Goal: Task Accomplishment & Management: Use online tool/utility

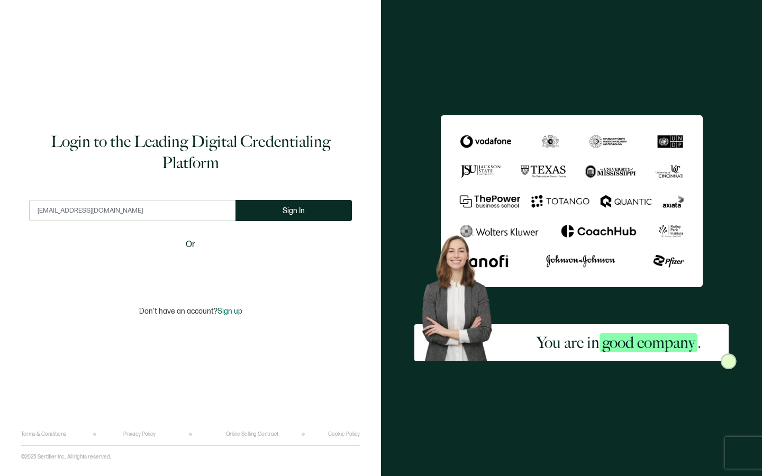
type input "[EMAIL_ADDRESS][DOMAIN_NAME]"
click at [279, 212] on button "Sign In" at bounding box center [293, 210] width 116 height 21
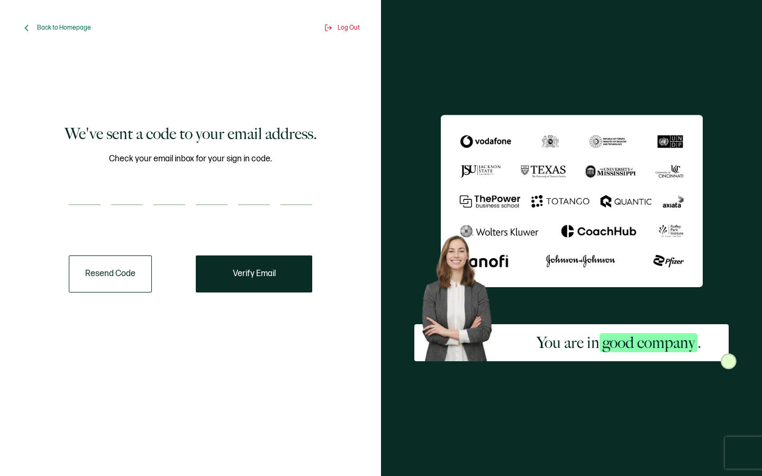
click at [97, 196] on input "number" at bounding box center [85, 194] width 32 height 21
type input "9"
type input "4"
type input "3"
type input "2"
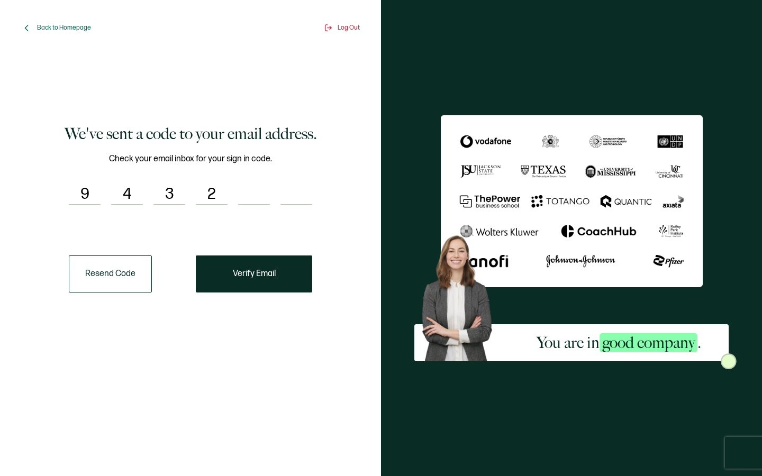
type input "5"
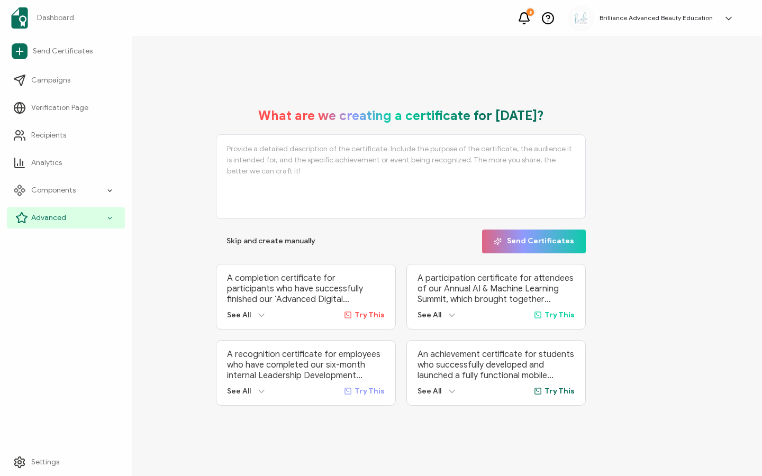
click at [44, 217] on span "Advanced" at bounding box center [48, 218] width 35 height 11
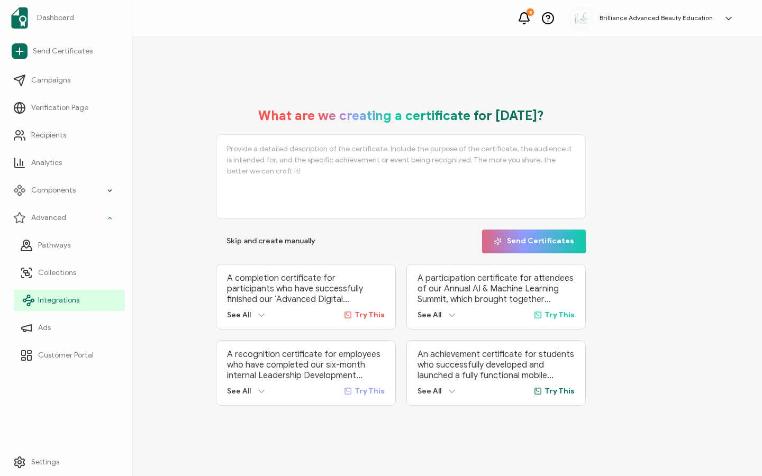
click at [94, 294] on link "Integrations" at bounding box center [69, 300] width 111 height 21
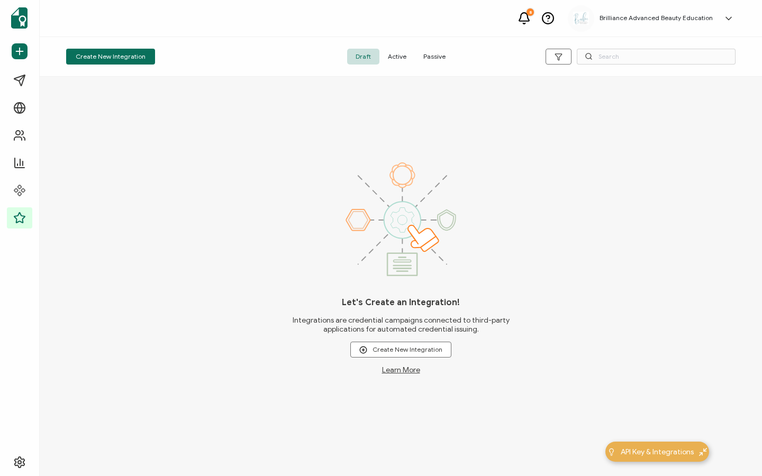
click at [395, 58] on span "Active" at bounding box center [396, 57] width 35 height 16
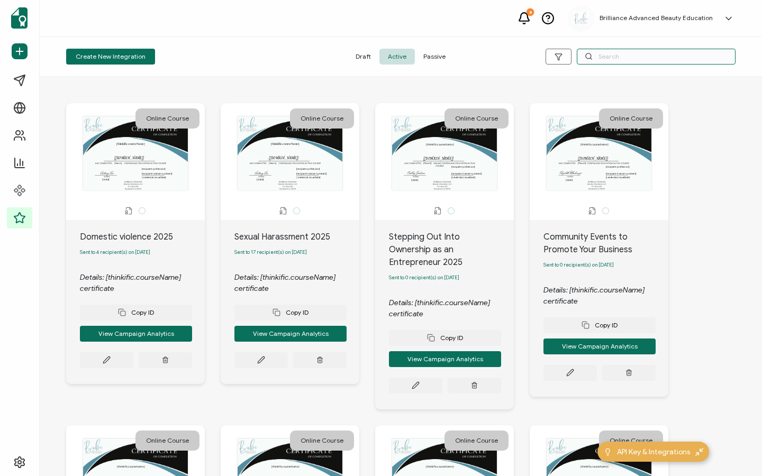
click at [625, 60] on input "text" at bounding box center [656, 57] width 159 height 16
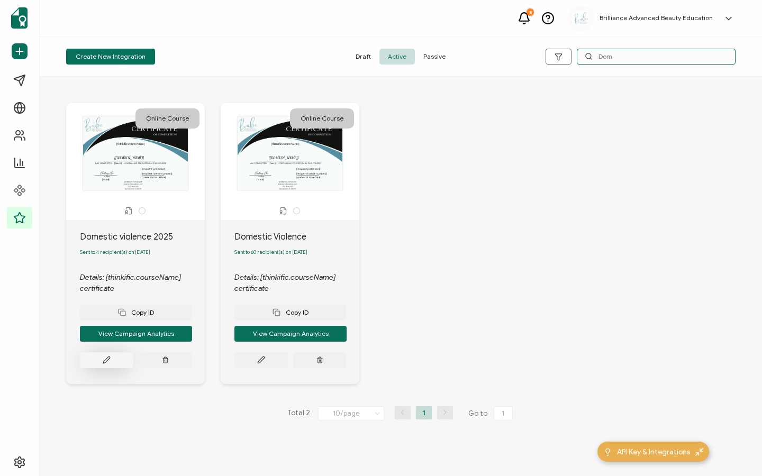
type input "Dom"
click at [116, 361] on button at bounding box center [106, 360] width 53 height 16
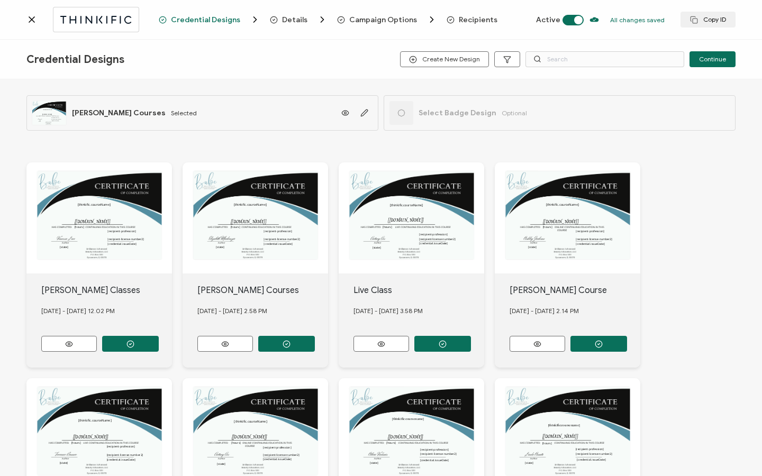
click at [459, 22] on span "Recipients" at bounding box center [478, 20] width 39 height 8
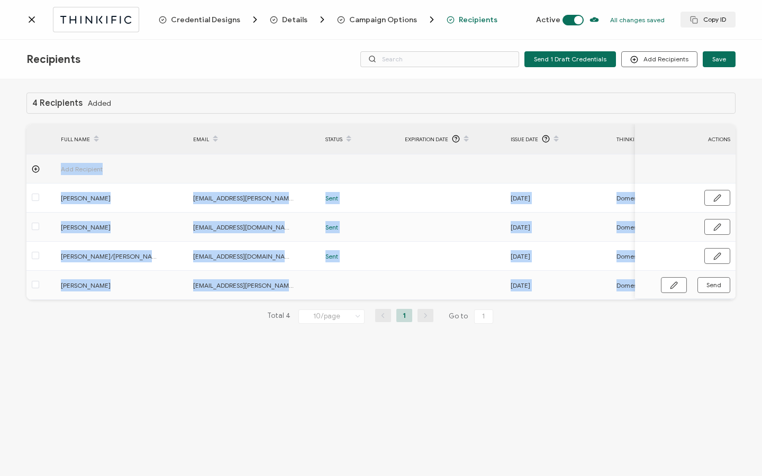
drag, startPoint x: 397, startPoint y: 304, endPoint x: 525, endPoint y: 301, distance: 128.6
click at [527, 301] on div "4 Recipients Added FULL NAME EMAIL Status Expiration Date Issue Date Thinkific …" at bounding box center [380, 217] width 709 height 248
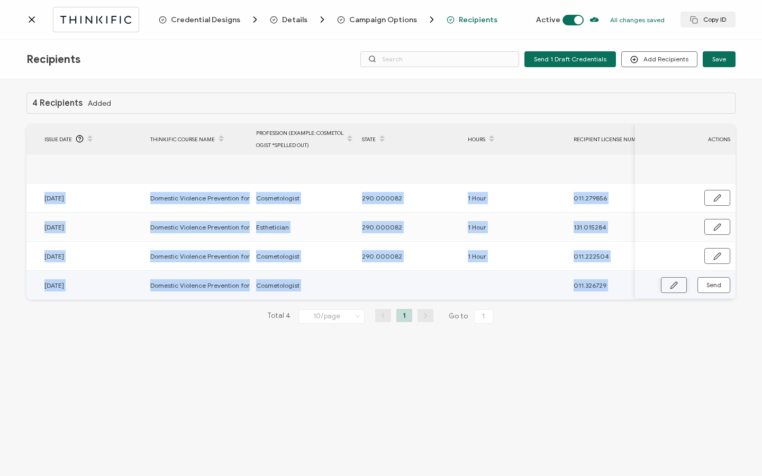
click at [675, 282] on icon "button" at bounding box center [674, 286] width 8 height 8
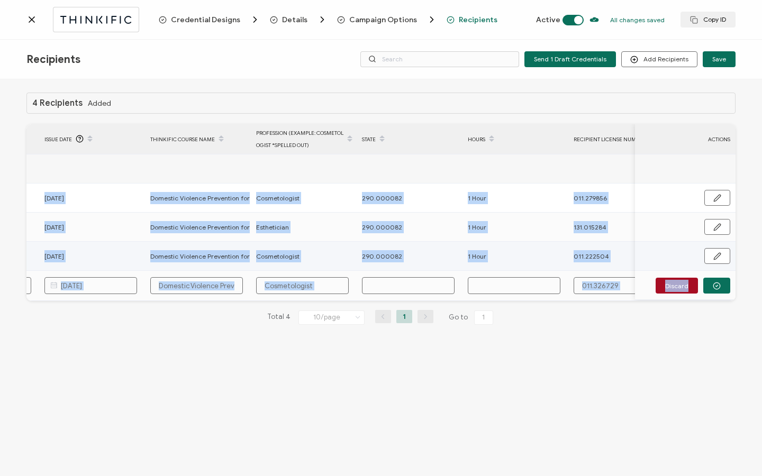
click at [393, 255] on span "290.000082" at bounding box center [382, 256] width 40 height 12
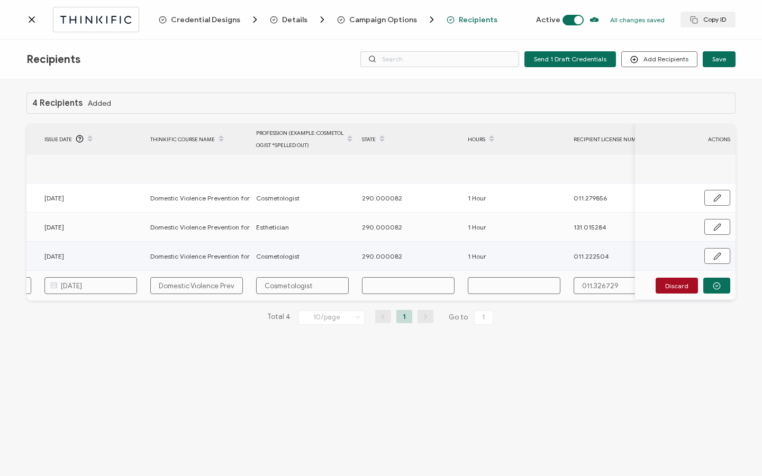
drag, startPoint x: 405, startPoint y: 256, endPoint x: 339, endPoint y: 256, distance: 66.1
click at [338, 256] on tr "[PERSON_NAME]/[PERSON_NAME] [EMAIL_ADDRESS][DOMAIN_NAME] Sent [DATE] Domestic V…" at bounding box center [167, 256] width 1214 height 29
copy tr "290.000082"
click at [398, 291] on input "text" at bounding box center [408, 285] width 93 height 17
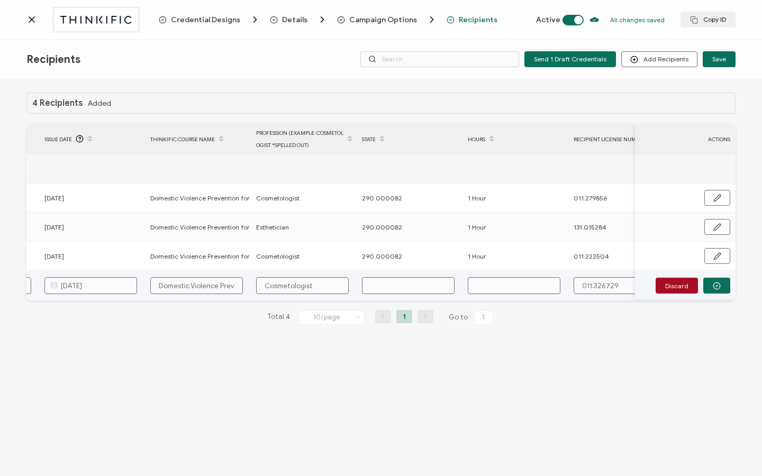
paste input "290.000082"
type input "290.000082"
click at [513, 284] on input "text" at bounding box center [514, 285] width 93 height 17
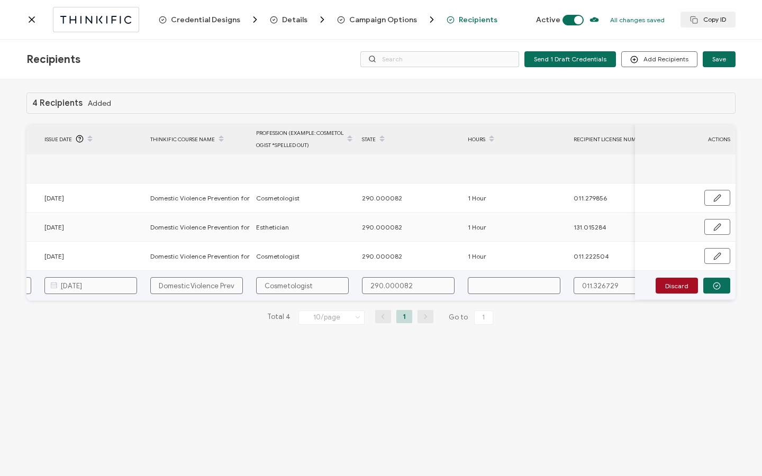
type input "1"
type input "1 H"
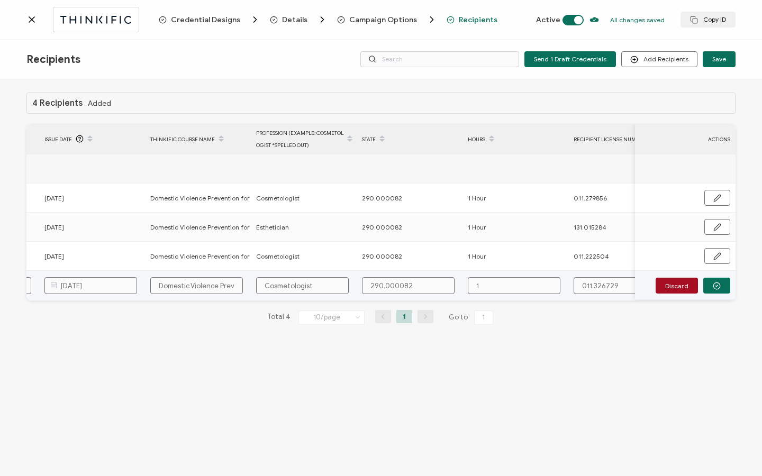
type input "1 H"
type input "1 Ho"
type input "1 Hou"
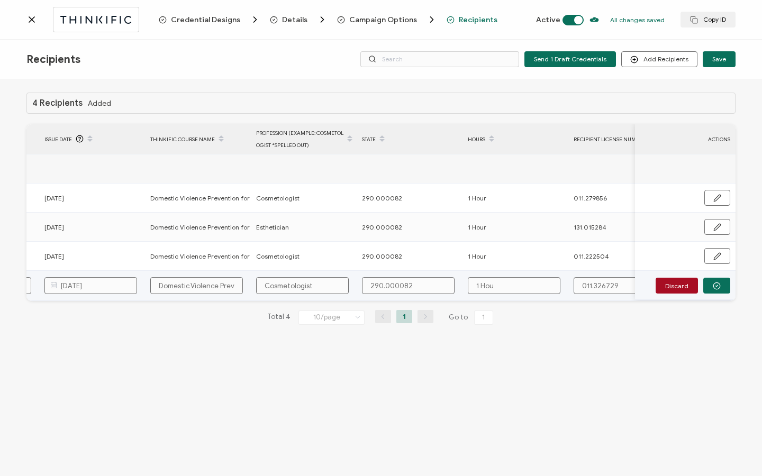
type input "1 Hour"
click at [714, 293] on button "button" at bounding box center [716, 286] width 27 height 16
click at [678, 289] on span "Send" at bounding box center [674, 286] width 8 height 8
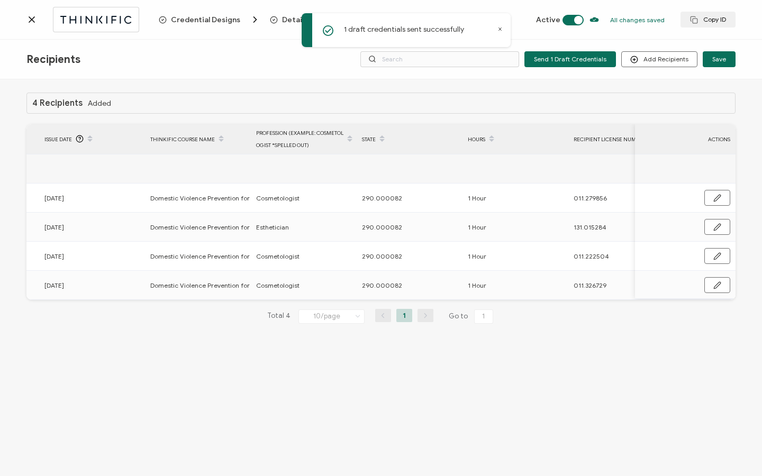
click at [32, 22] on icon at bounding box center [31, 19] width 11 height 11
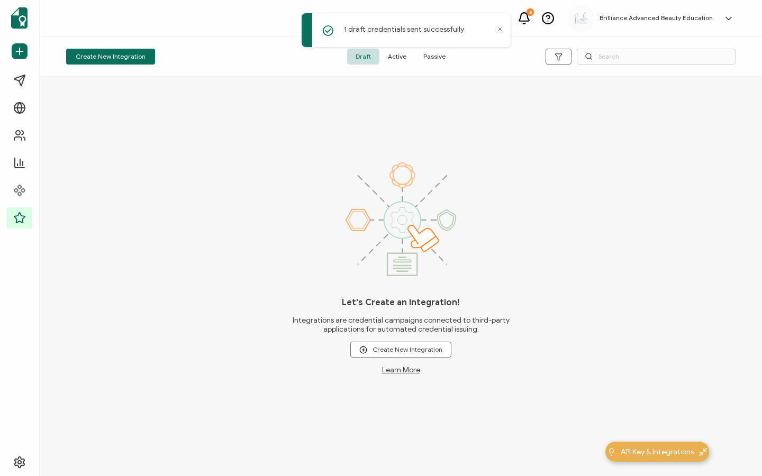
click at [402, 62] on span "Active" at bounding box center [396, 57] width 35 height 16
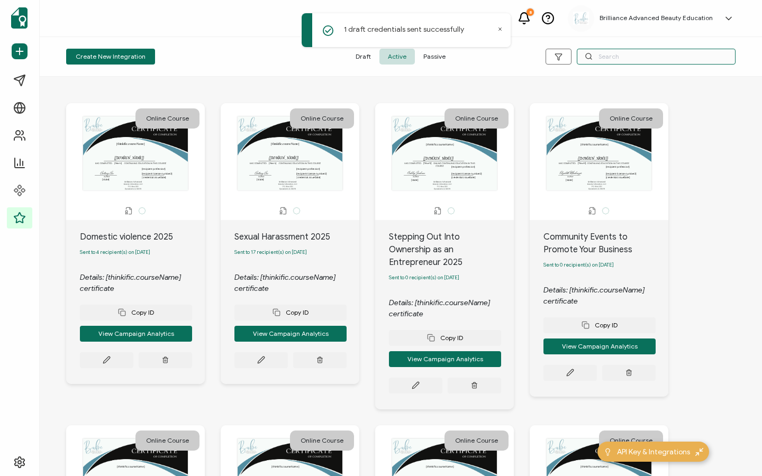
click at [609, 61] on input "text" at bounding box center [656, 57] width 159 height 16
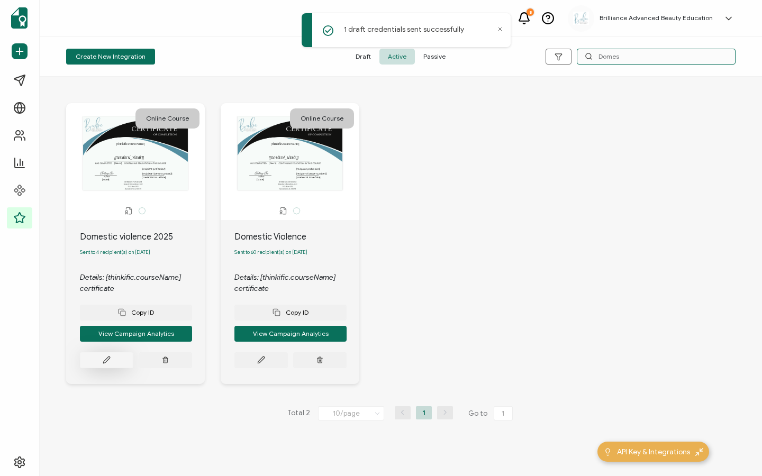
type input "Domes"
click at [103, 367] on button at bounding box center [106, 360] width 53 height 16
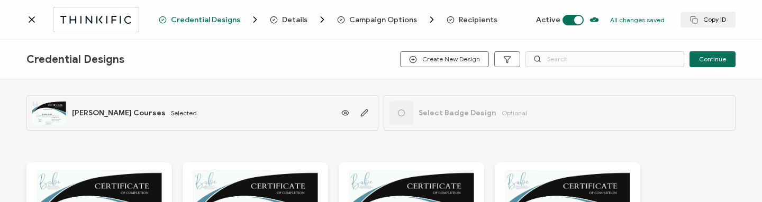
click at [475, 24] on span "Recipients" at bounding box center [478, 20] width 39 height 8
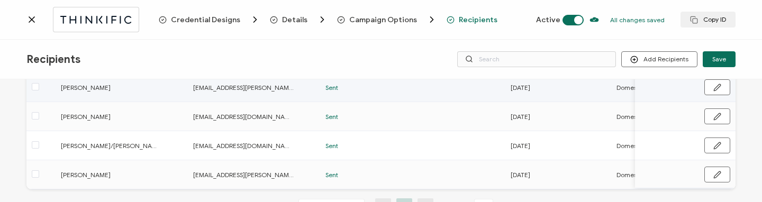
scroll to position [144, 0]
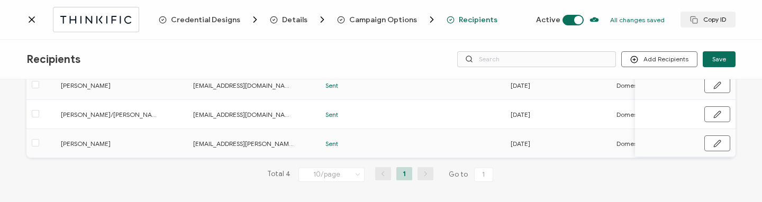
click at [26, 19] on icon at bounding box center [31, 19] width 11 height 11
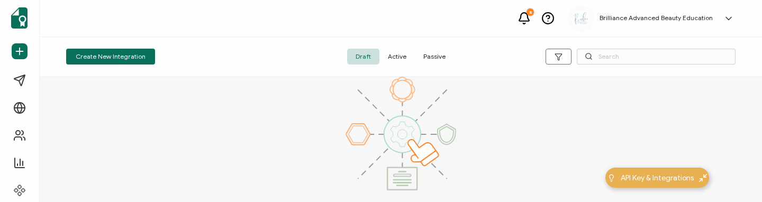
drag, startPoint x: 398, startPoint y: 60, endPoint x: 404, endPoint y: 64, distance: 6.2
click at [398, 60] on span "Active" at bounding box center [396, 57] width 35 height 16
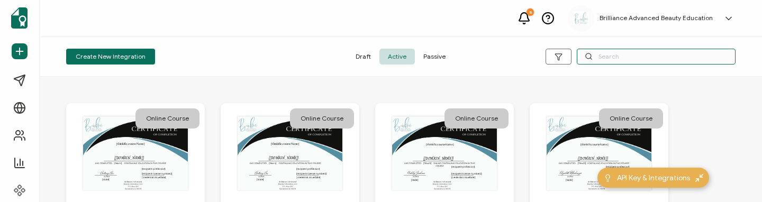
click at [651, 57] on input "text" at bounding box center [656, 57] width 159 height 16
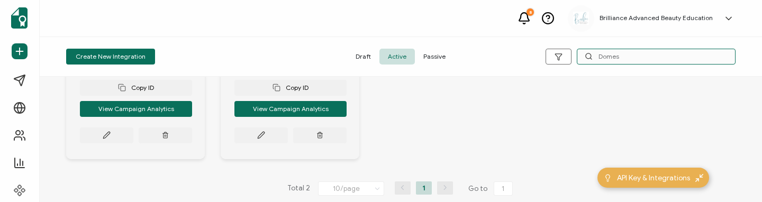
scroll to position [225, 0]
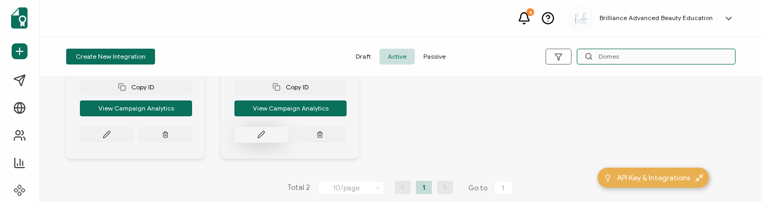
type input "Domes"
click at [133, 142] on button at bounding box center [106, 135] width 53 height 16
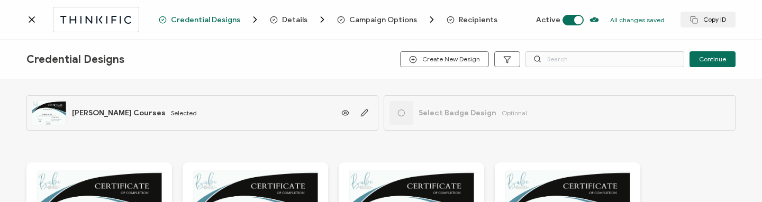
click at [476, 16] on span "Recipients" at bounding box center [478, 20] width 39 height 8
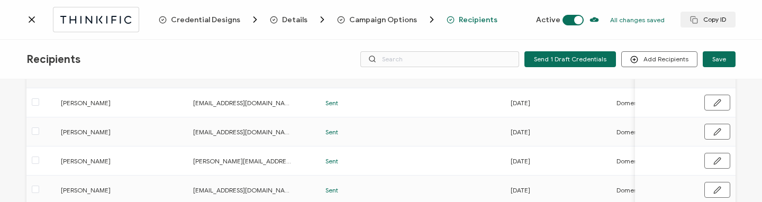
scroll to position [319, 0]
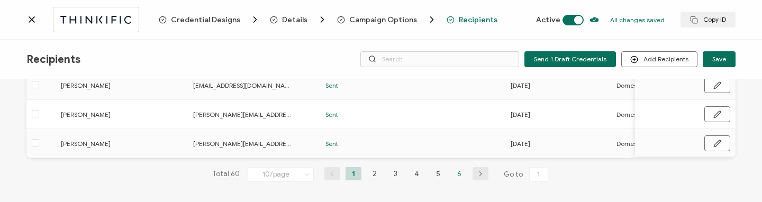
click at [453, 172] on li "6" at bounding box center [459, 173] width 16 height 13
drag, startPoint x: 411, startPoint y: 158, endPoint x: 536, endPoint y: 171, distance: 125.1
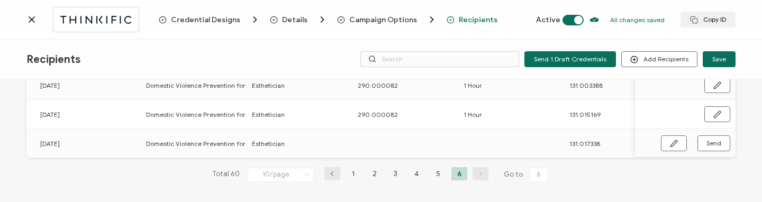
scroll to position [0, 491]
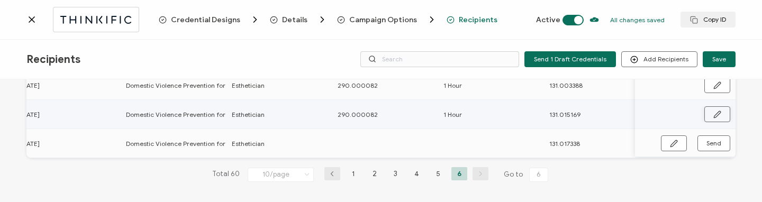
click at [705, 113] on button "button" at bounding box center [717, 114] width 26 height 16
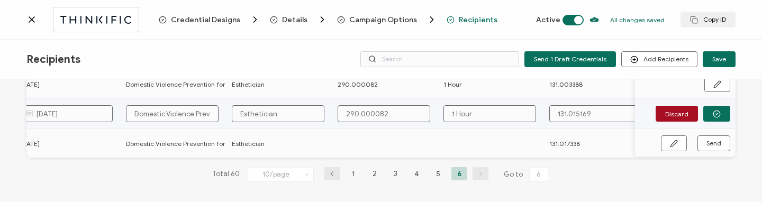
drag, startPoint x: 392, startPoint y: 109, endPoint x: 303, endPoint y: 98, distance: 89.6
click at [303, 99] on tr "Marisela Robles [EMAIL_ADDRESS][PERSON_NAME][DOMAIN_NAME] Sent [DATE] Domestic …" at bounding box center [143, 114] width 1214 height 30
click at [661, 140] on button "button" at bounding box center [674, 143] width 26 height 16
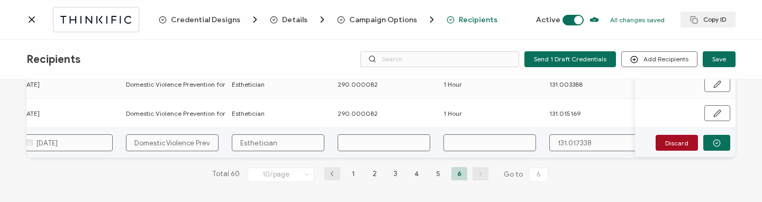
click at [386, 139] on input "text" at bounding box center [384, 142] width 93 height 17
paste input "290.000082"
type input "290.000082"
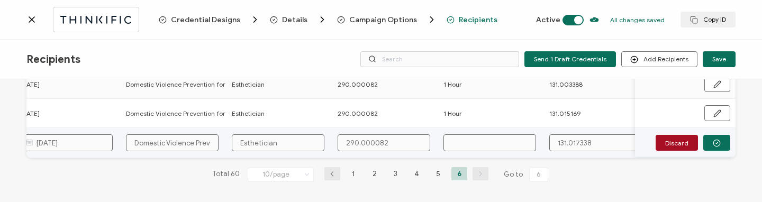
type input "290.000082"
click at [494, 140] on input "text" at bounding box center [489, 142] width 93 height 17
type input "1"
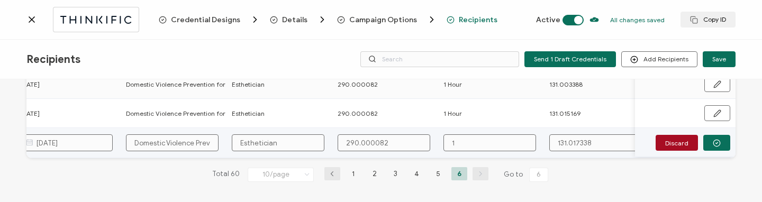
type input "1"
type input "1 H"
type input "1 Ho"
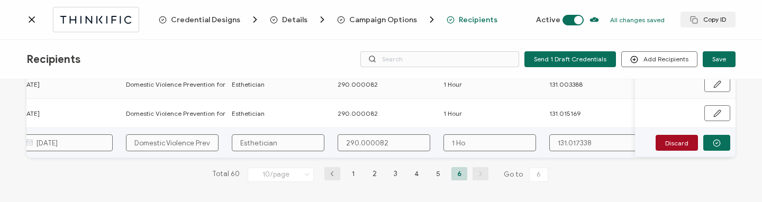
type input "1 Hou"
type input "1 Hour"
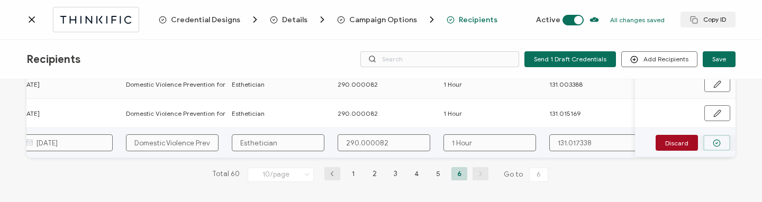
click at [724, 145] on button "button" at bounding box center [716, 143] width 27 height 16
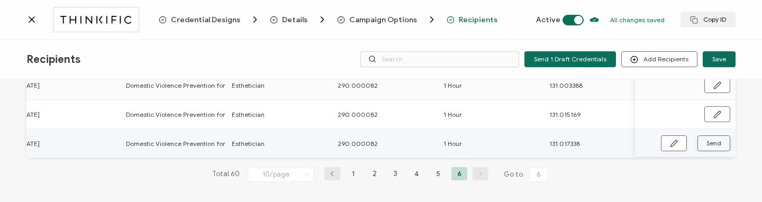
click at [722, 145] on button "Send" at bounding box center [713, 143] width 33 height 16
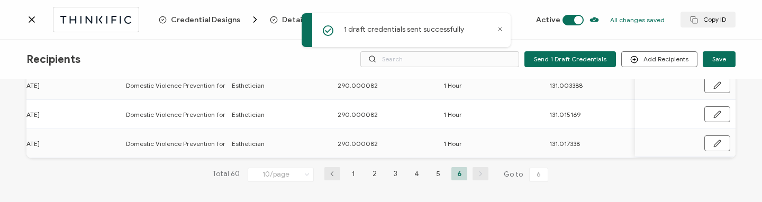
click at [34, 17] on icon at bounding box center [31, 19] width 11 height 11
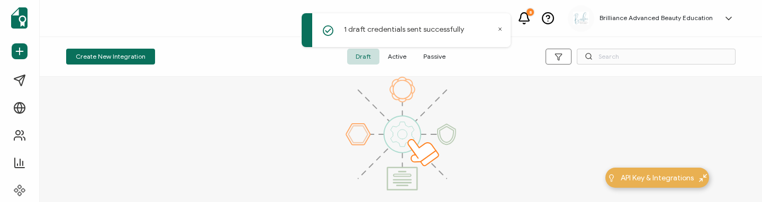
click at [391, 57] on span "Active" at bounding box center [396, 57] width 35 height 16
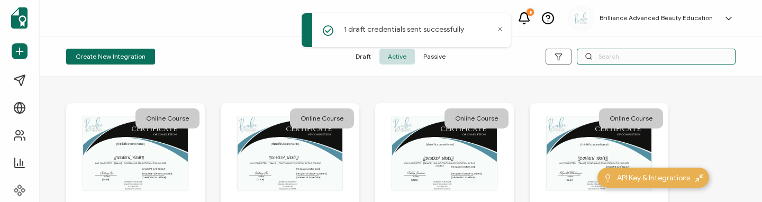
click at [599, 56] on input "text" at bounding box center [656, 57] width 159 height 16
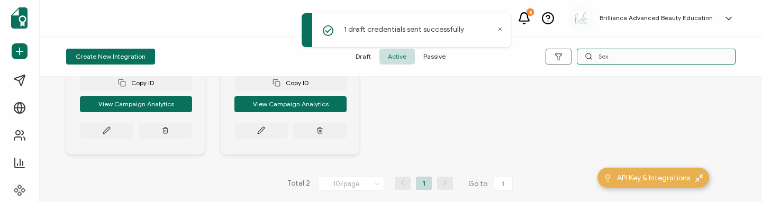
scroll to position [229, 0]
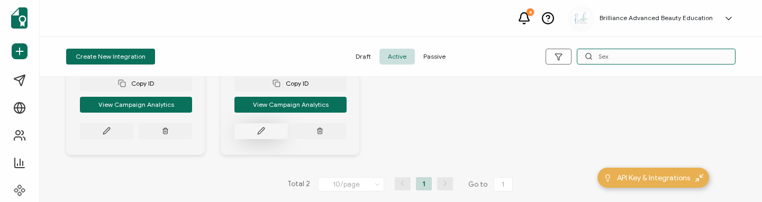
type input "Sex"
click at [133, 139] on button at bounding box center [106, 131] width 53 height 16
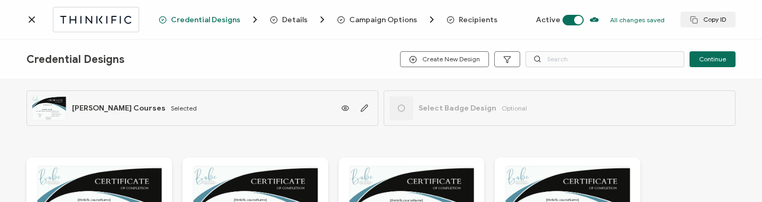
scroll to position [207, 0]
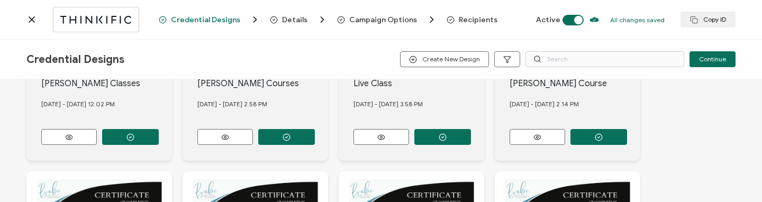
click at [470, 21] on span "Recipients" at bounding box center [478, 20] width 39 height 8
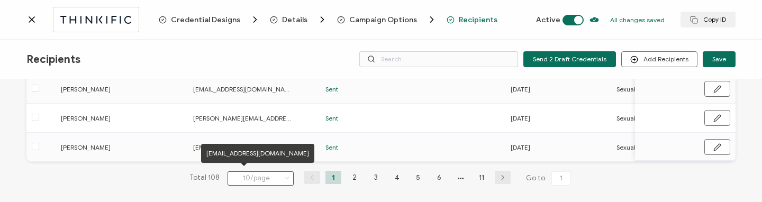
scroll to position [319, 0]
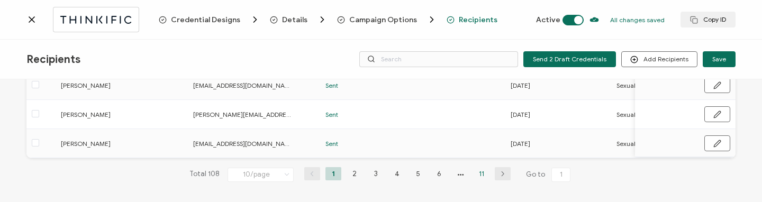
click at [477, 171] on li "11" at bounding box center [482, 173] width 16 height 13
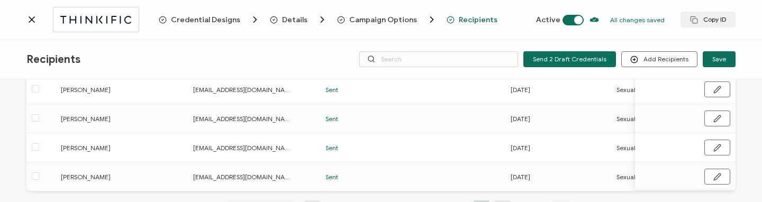
scroll to position [261, 0]
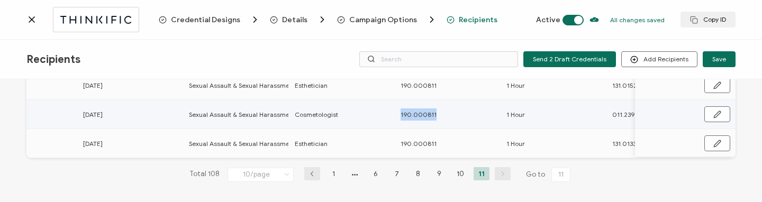
drag, startPoint x: 397, startPoint y: 110, endPoint x: 454, endPoint y: 115, distance: 56.8
click at [454, 115] on div "190.000811" at bounding box center [447, 114] width 105 height 12
copy span "190.000811"
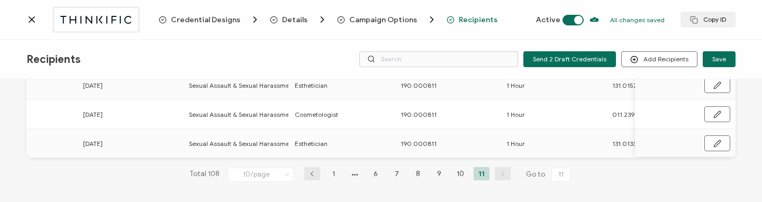
click at [31, 21] on icon at bounding box center [31, 19] width 11 height 11
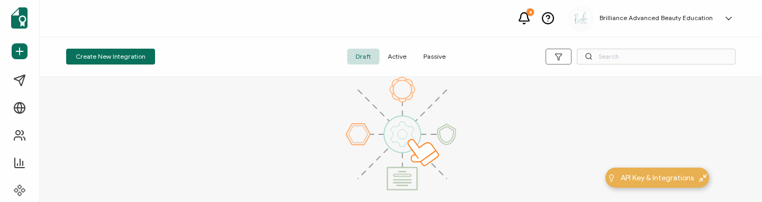
click at [400, 62] on span "Active" at bounding box center [396, 57] width 35 height 16
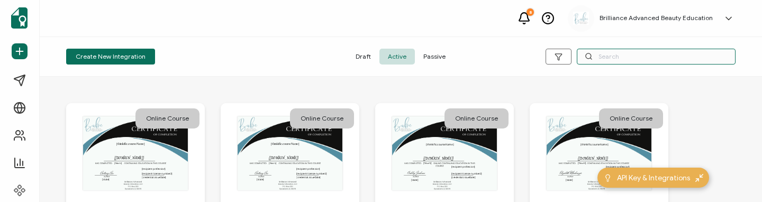
click at [627, 53] on input "text" at bounding box center [656, 57] width 159 height 16
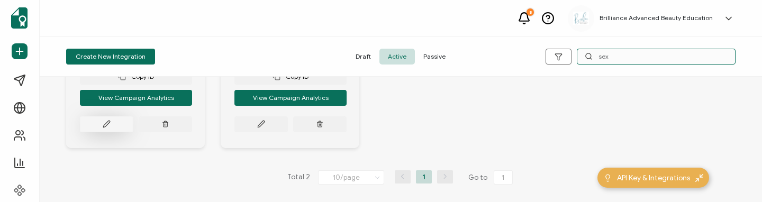
type input "sex"
click at [105, 126] on icon at bounding box center [107, 124] width 8 height 8
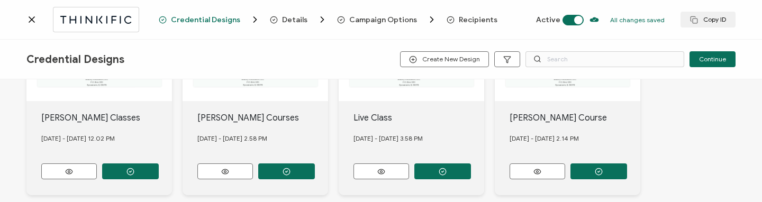
click at [480, 20] on span "Recipients" at bounding box center [478, 20] width 39 height 8
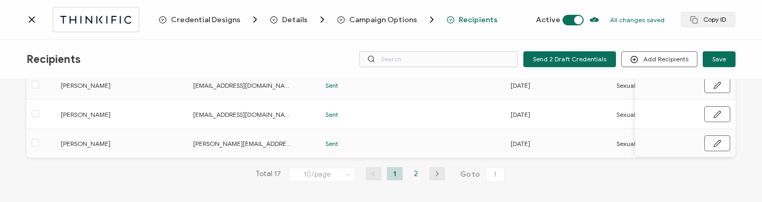
click at [413, 173] on li "2" at bounding box center [416, 173] width 16 height 13
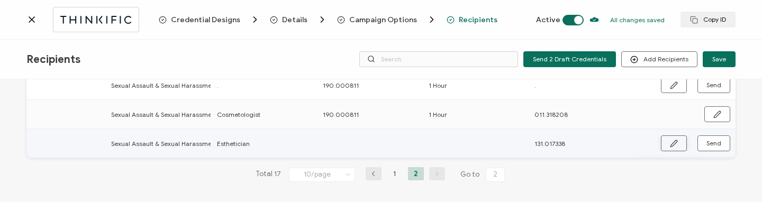
click at [670, 142] on icon "button" at bounding box center [674, 144] width 8 height 8
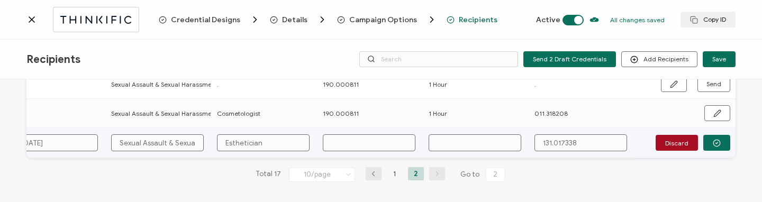
click at [357, 141] on input "text" at bounding box center [369, 142] width 93 height 17
paste input "190.000811"
type input "190.000811"
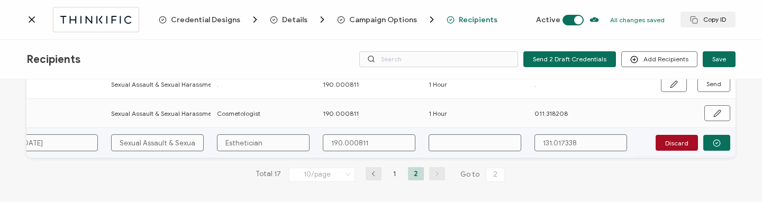
click at [489, 142] on input "text" at bounding box center [475, 142] width 93 height 17
type input "1"
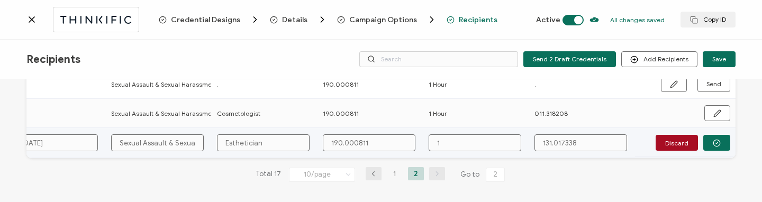
type input "1 H"
type input "1 Ho"
type input "1 Hou"
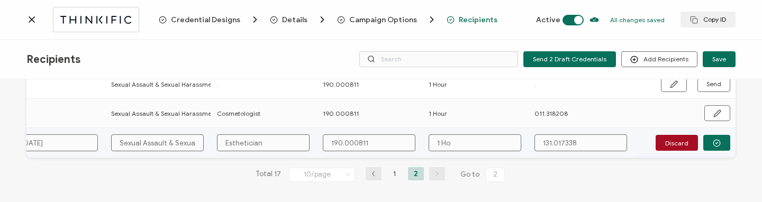
type input "1 Hou"
type input "1 Hour"
click at [719, 140] on button "button" at bounding box center [716, 143] width 27 height 16
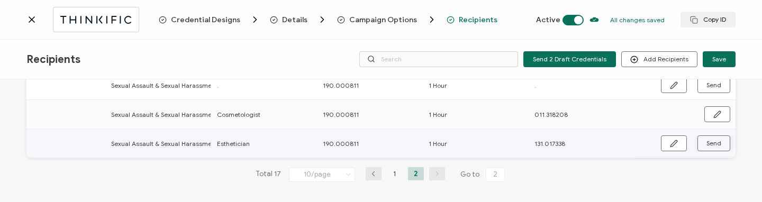
click at [719, 140] on button "Send" at bounding box center [713, 143] width 33 height 16
